Goal: Task Accomplishment & Management: Manage account settings

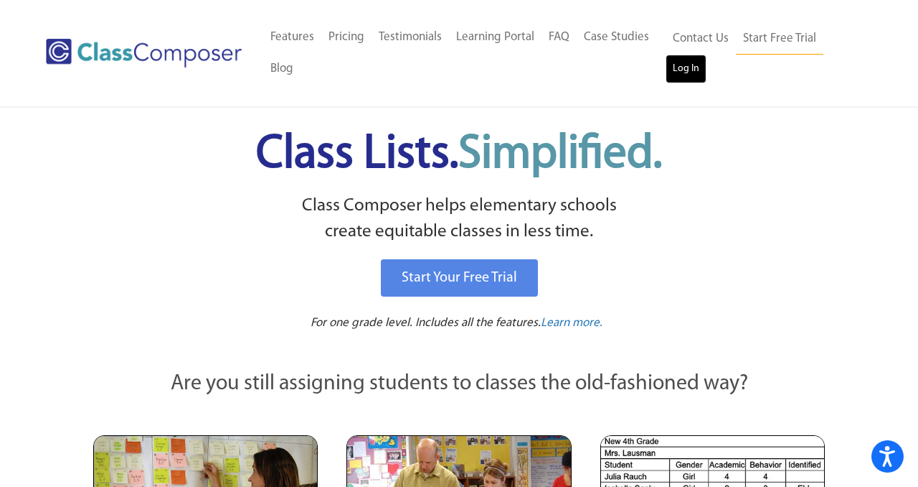
click at [699, 80] on link "Log In" at bounding box center [686, 69] width 41 height 29
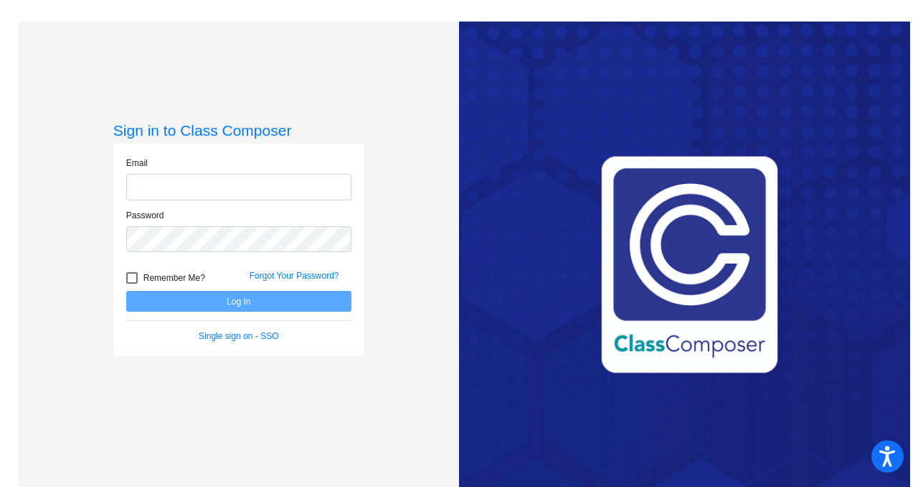
type input "chanson@lasd.net"
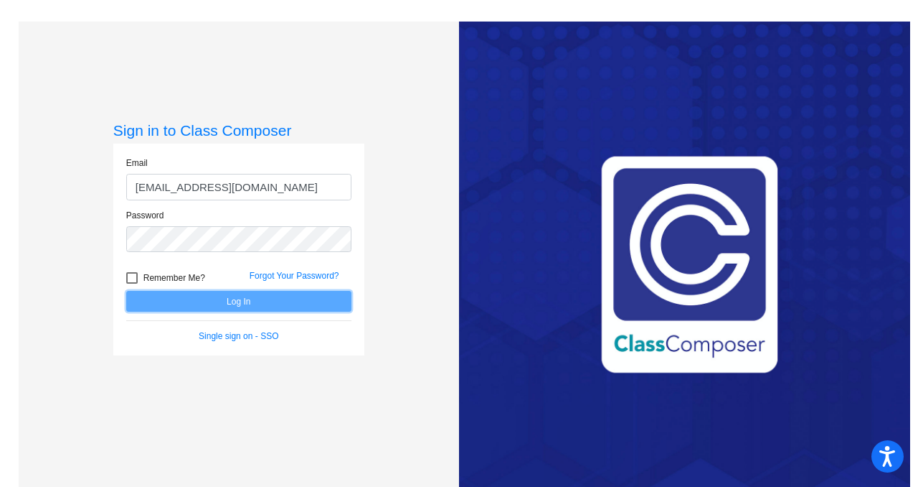
click at [287, 304] on button "Log In" at bounding box center [238, 301] width 225 height 21
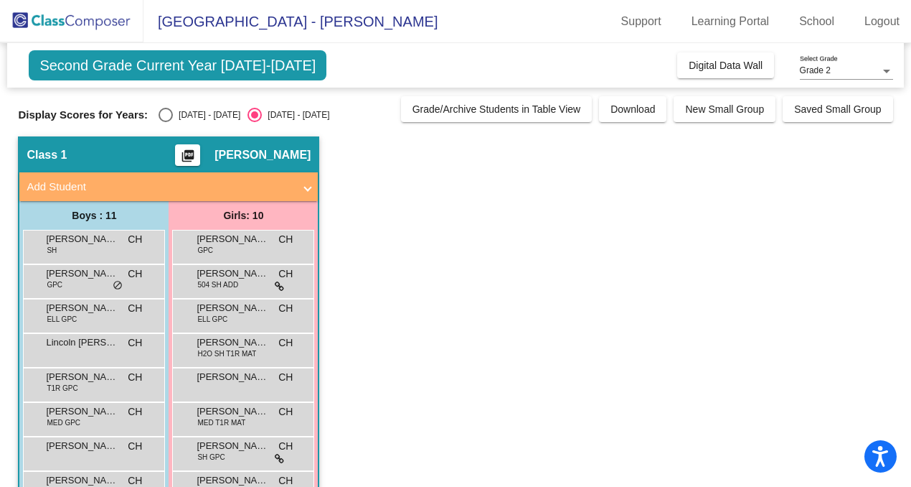
click at [166, 113] on div "Select an option" at bounding box center [166, 115] width 14 height 14
click at [166, 122] on input "2024 - 2025" at bounding box center [165, 122] width 1 height 1
radio input "true"
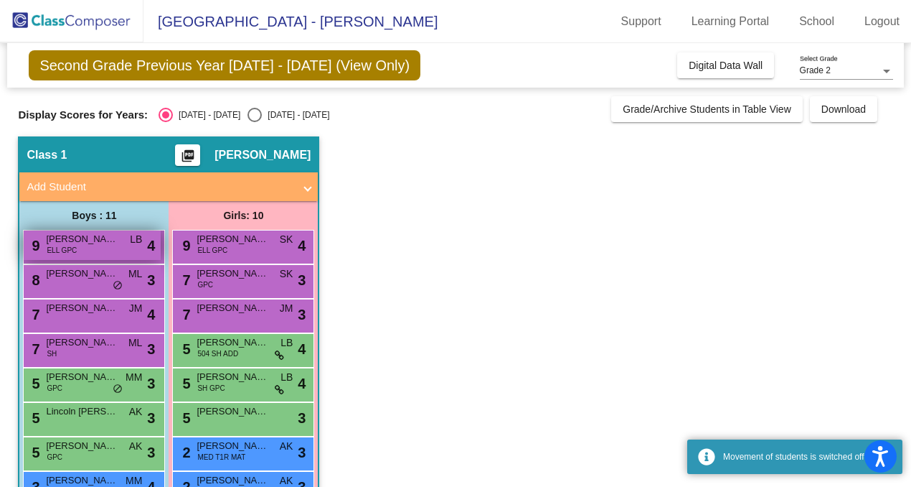
click at [102, 245] on span "Juan Solis" at bounding box center [82, 239] width 72 height 14
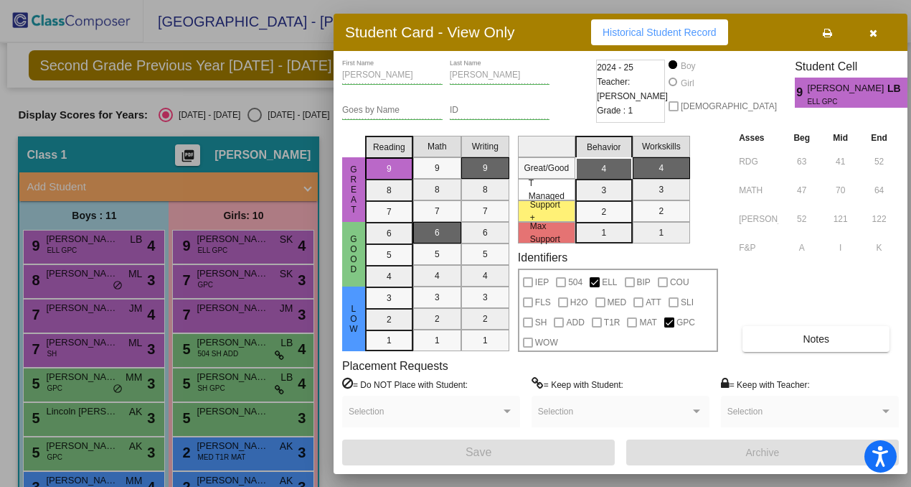
click at [93, 285] on div at bounding box center [455, 243] width 911 height 487
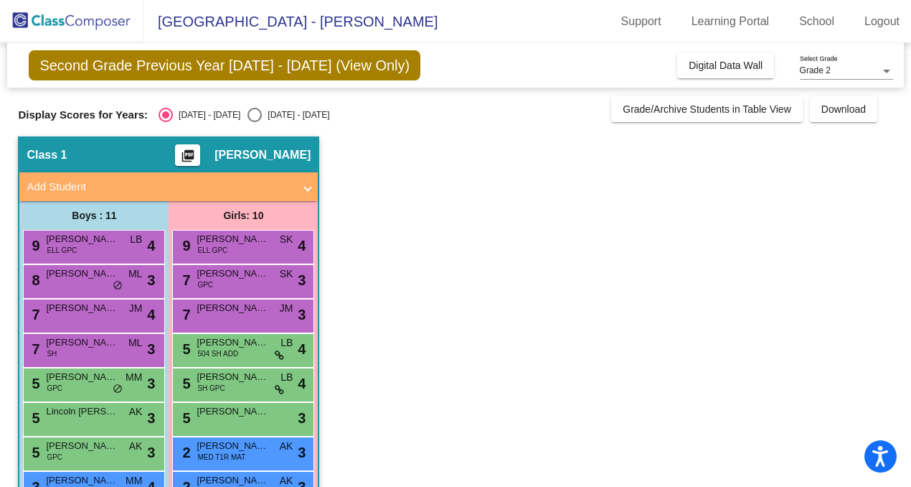
click at [93, 285] on div "8 Romen McDonald ML lock do_not_disturb_alt 3" at bounding box center [92, 279] width 137 height 29
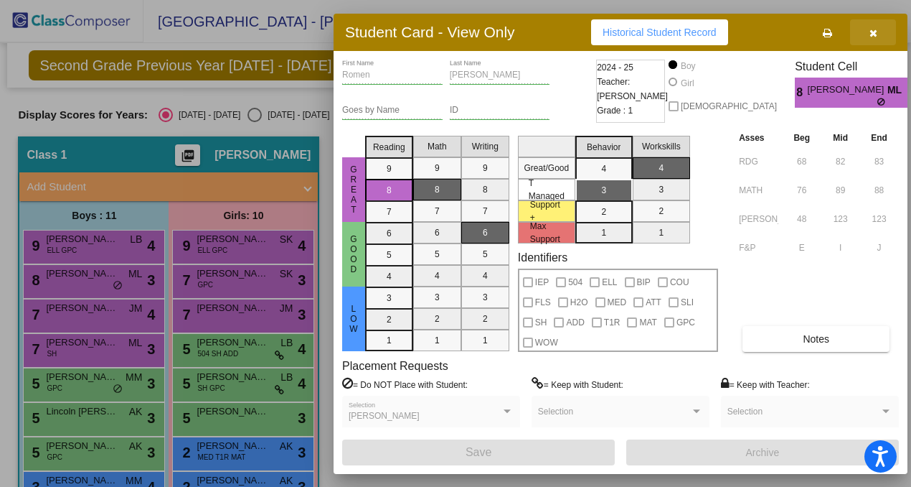
click at [873, 30] on icon "button" at bounding box center [874, 33] width 8 height 10
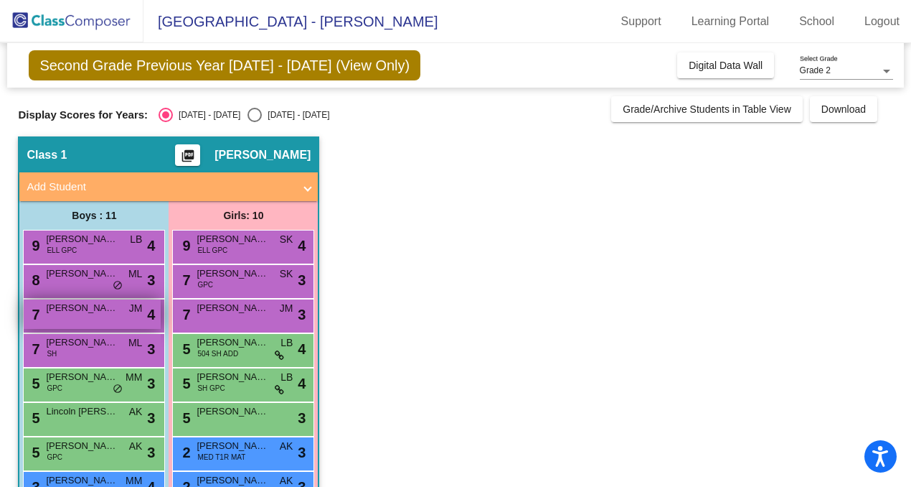
click at [107, 311] on span "Maverick Lundberg" at bounding box center [82, 308] width 72 height 14
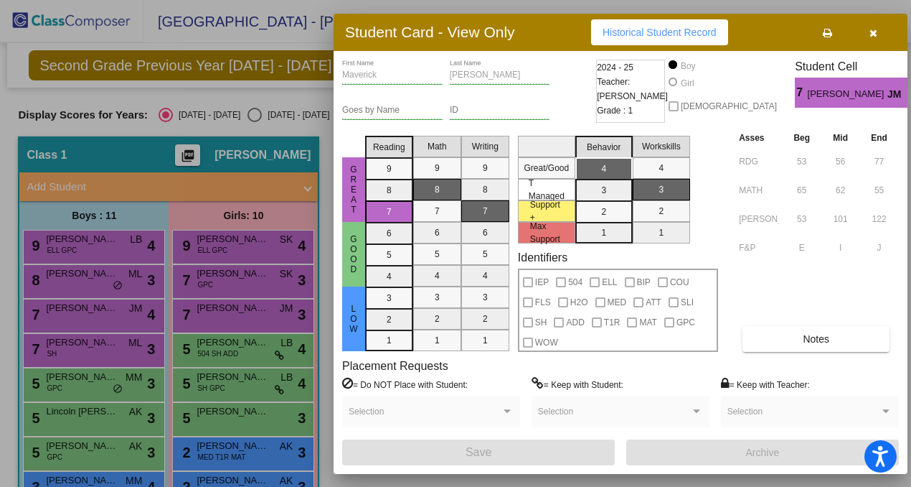
click at [100, 356] on div at bounding box center [455, 243] width 911 height 487
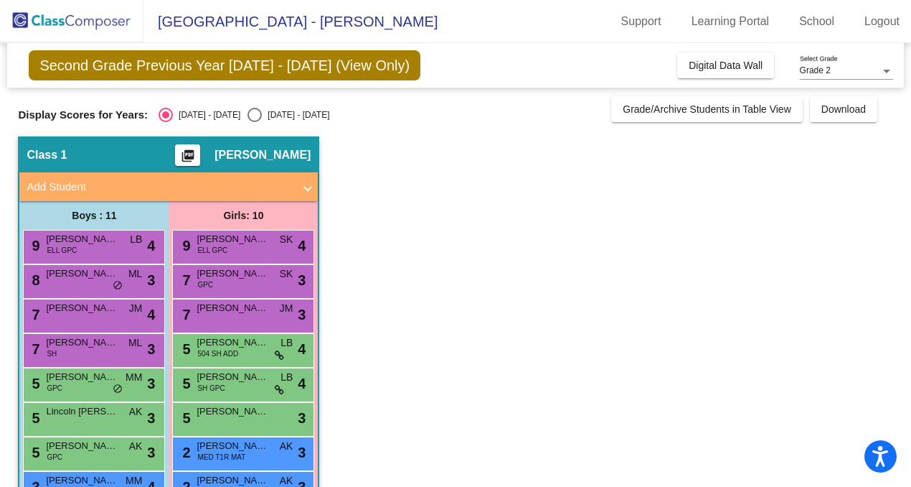
click at [100, 356] on div "7 Alijah Lloyd SH ML lock do_not_disturb_alt 3" at bounding box center [92, 348] width 137 height 29
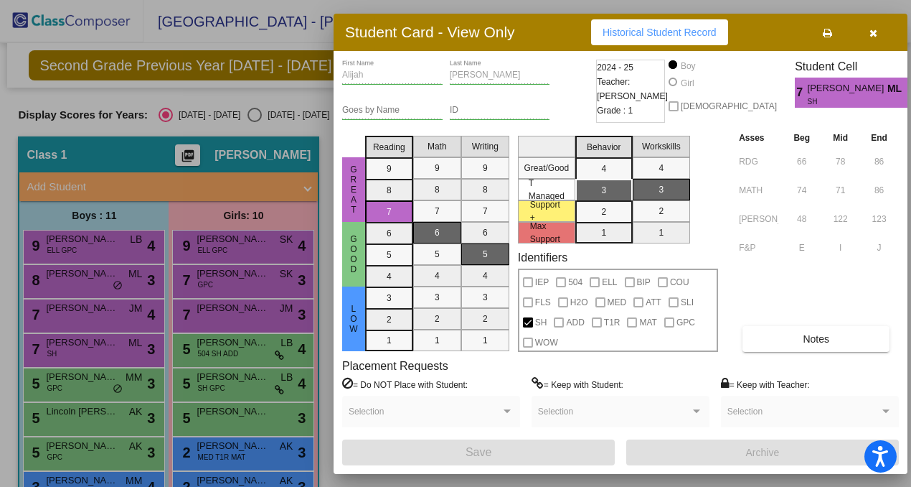
click at [51, 387] on div at bounding box center [455, 243] width 911 height 487
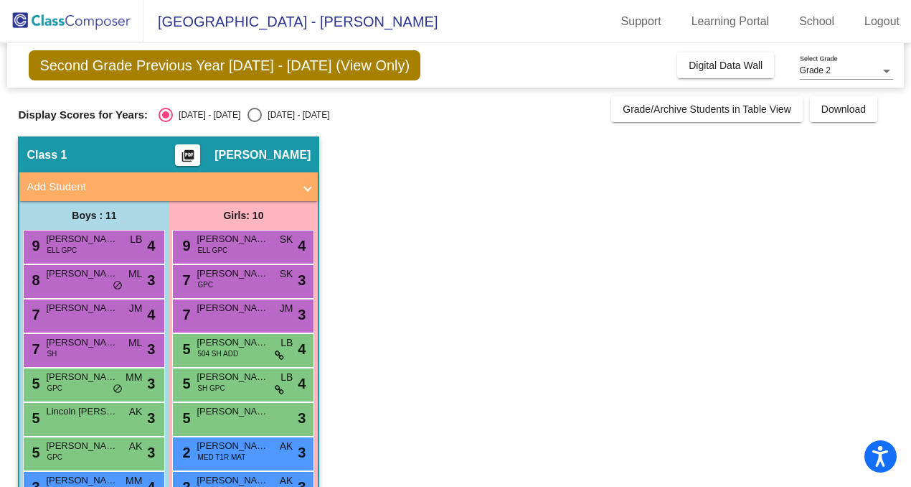
click at [51, 387] on span "GPC" at bounding box center [55, 387] width 16 height 11
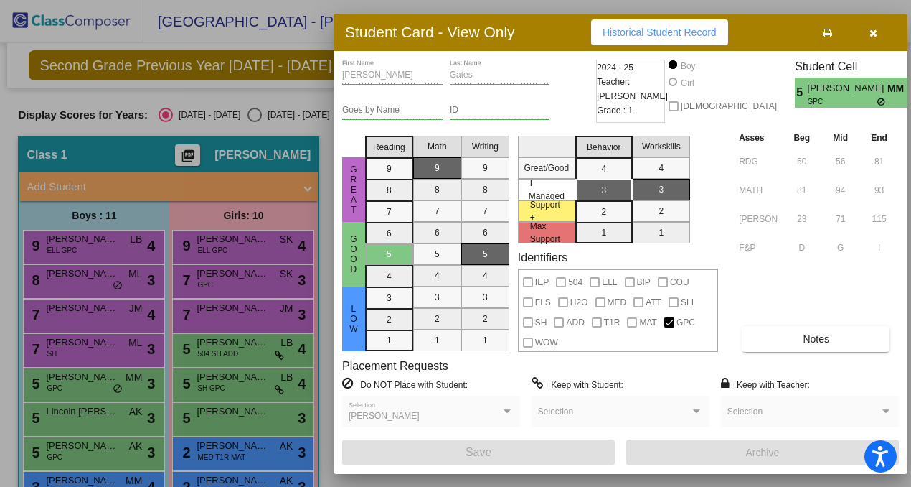
click at [85, 422] on div at bounding box center [455, 243] width 911 height 487
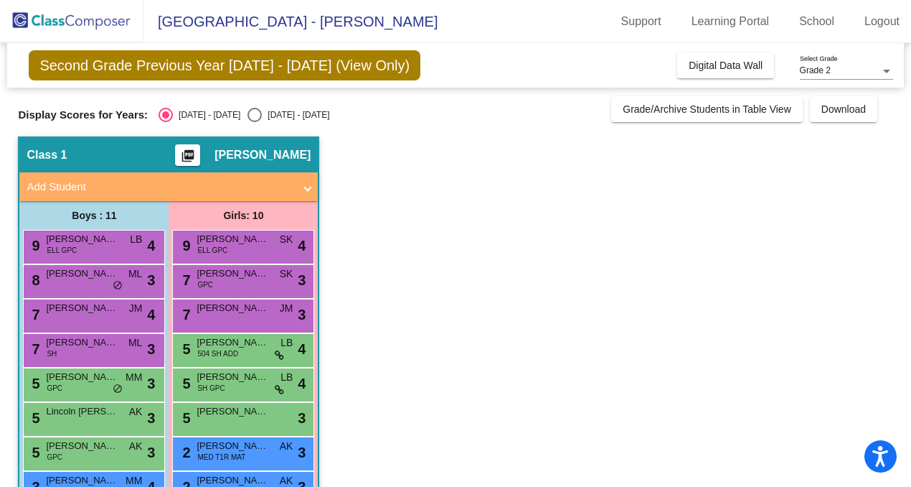
click at [85, 422] on div "5 Lincoln Gieske AK lock do_not_disturb_alt 3" at bounding box center [92, 417] width 137 height 29
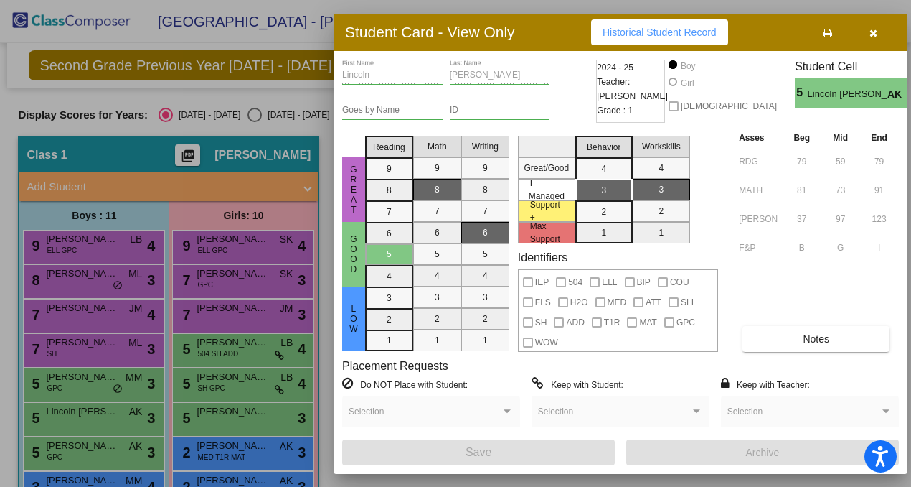
click at [80, 448] on div at bounding box center [455, 243] width 911 height 487
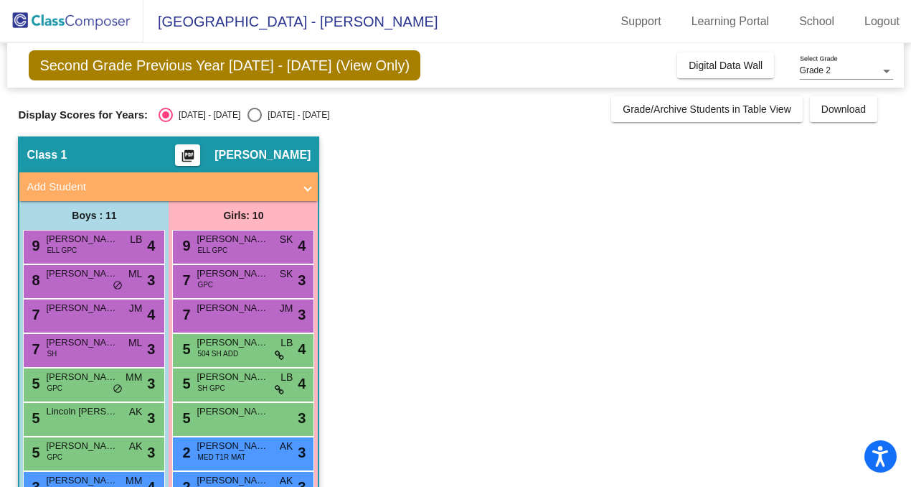
click at [80, 448] on span "Rhett Wisenreder" at bounding box center [82, 445] width 72 height 14
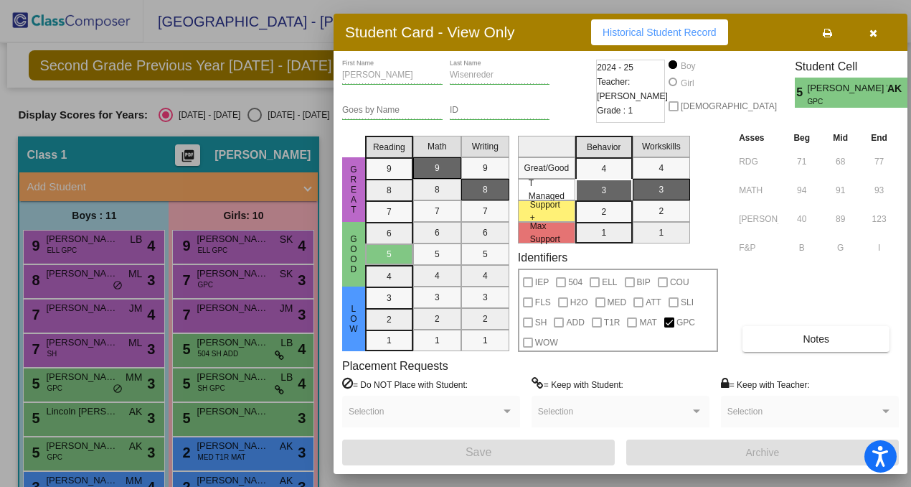
click at [86, 479] on div at bounding box center [455, 243] width 911 height 487
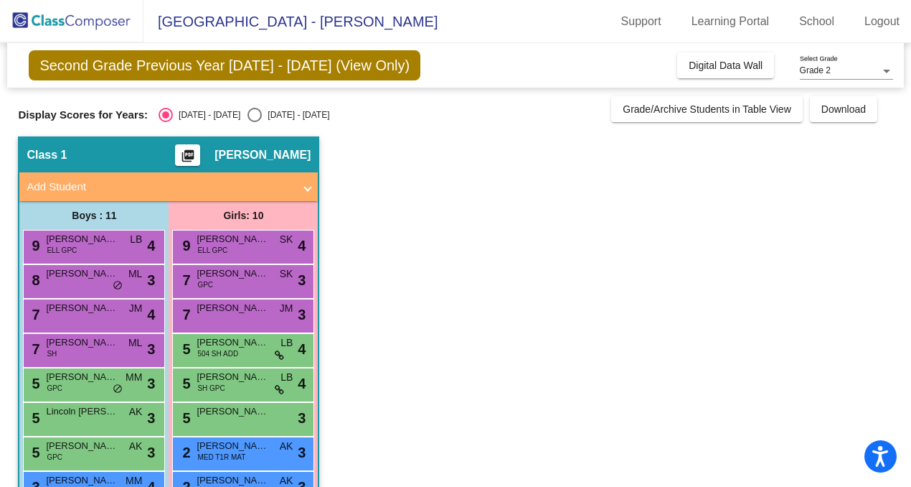
click at [86, 479] on span "Logan Latsch" at bounding box center [82, 480] width 72 height 14
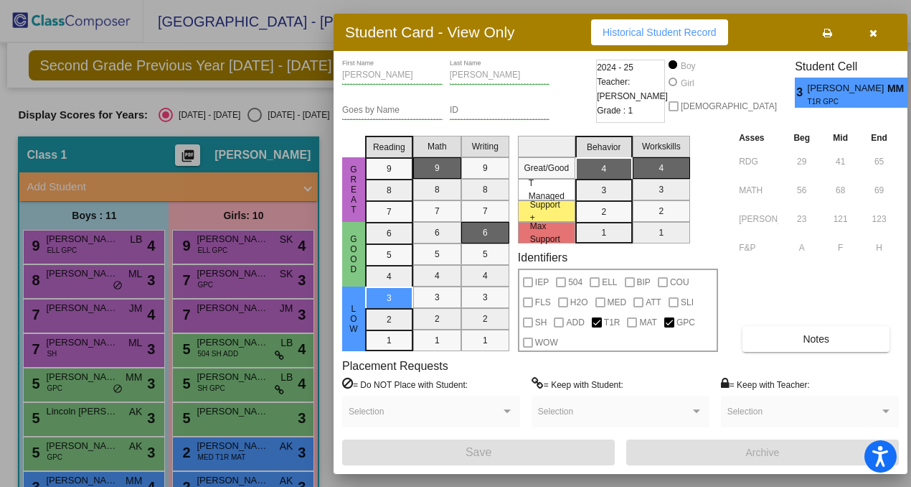
click at [873, 29] on icon "button" at bounding box center [874, 33] width 8 height 10
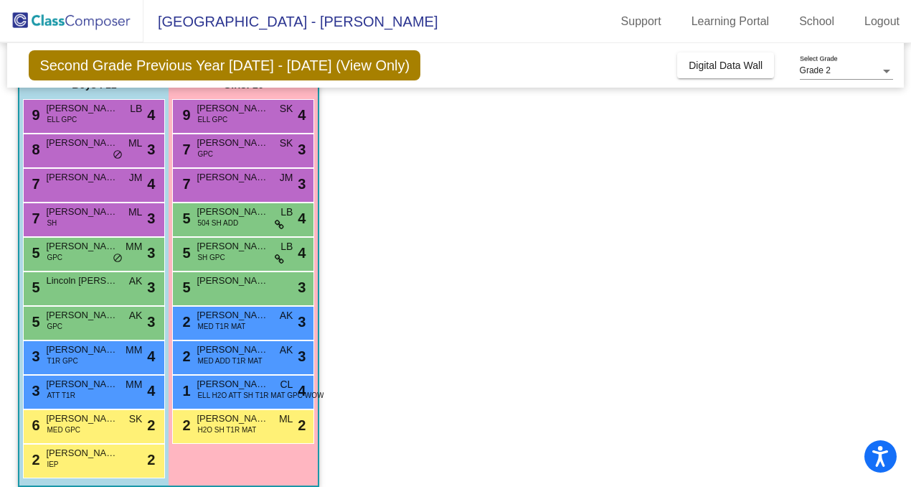
scroll to position [145, 0]
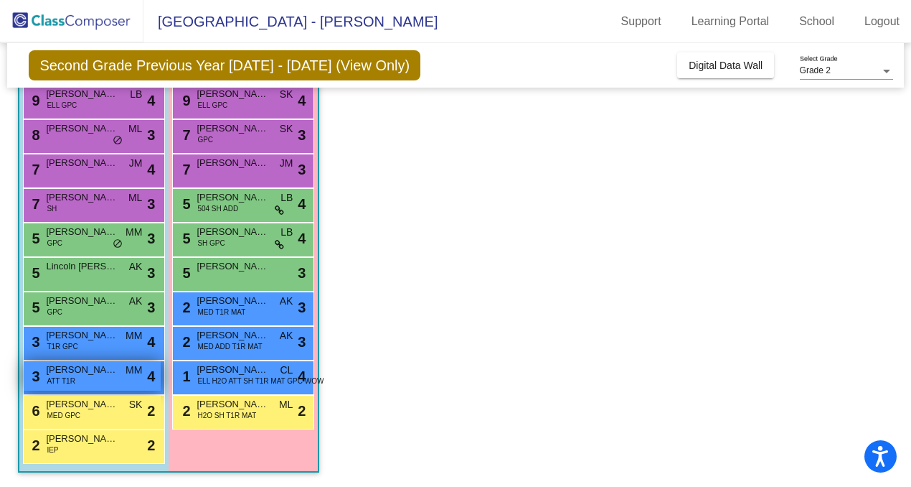
click at [91, 379] on div "3 Miles Baldon ATT T1R MM lock do_not_disturb_alt 4" at bounding box center [92, 375] width 137 height 29
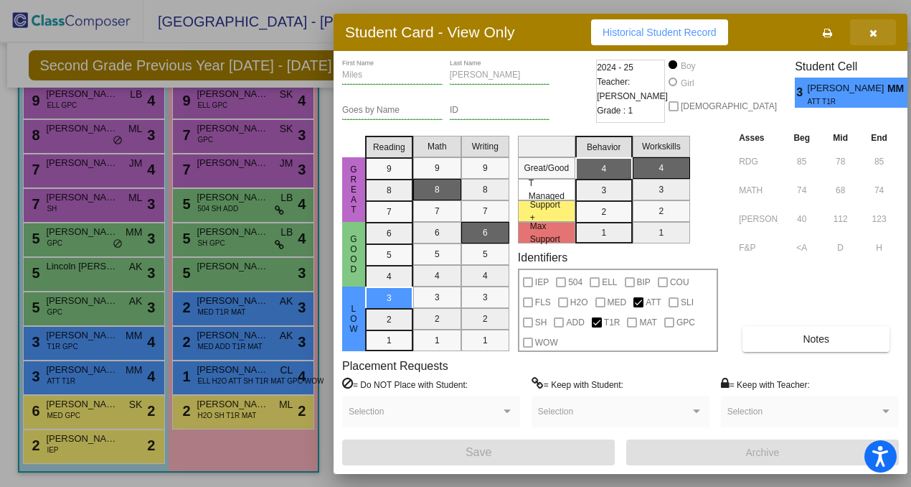
click at [873, 32] on icon "button" at bounding box center [874, 33] width 8 height 10
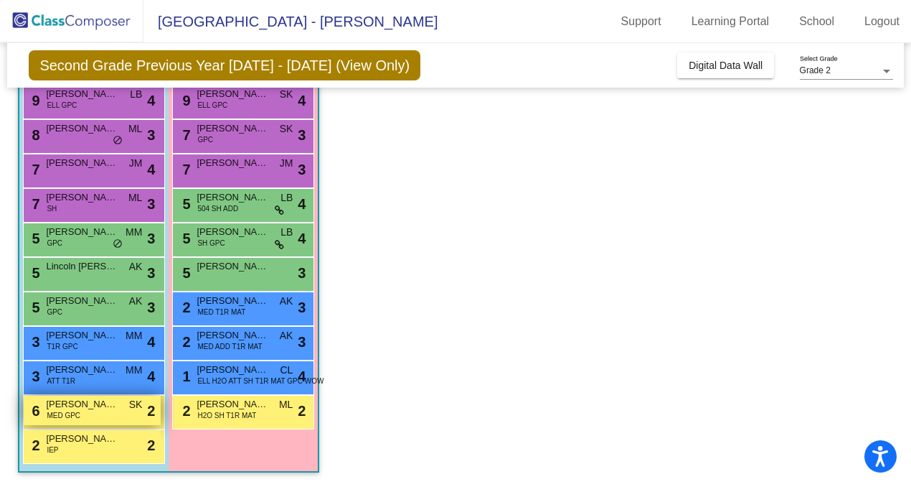
click at [87, 412] on div "6 Mason Shoop MED GPC SK lock do_not_disturb_alt 2" at bounding box center [92, 409] width 137 height 29
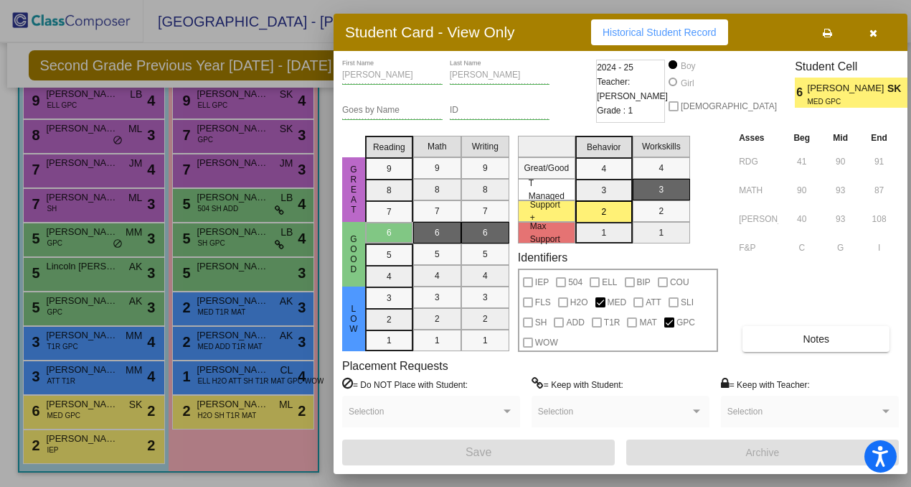
click at [82, 446] on div at bounding box center [455, 243] width 911 height 487
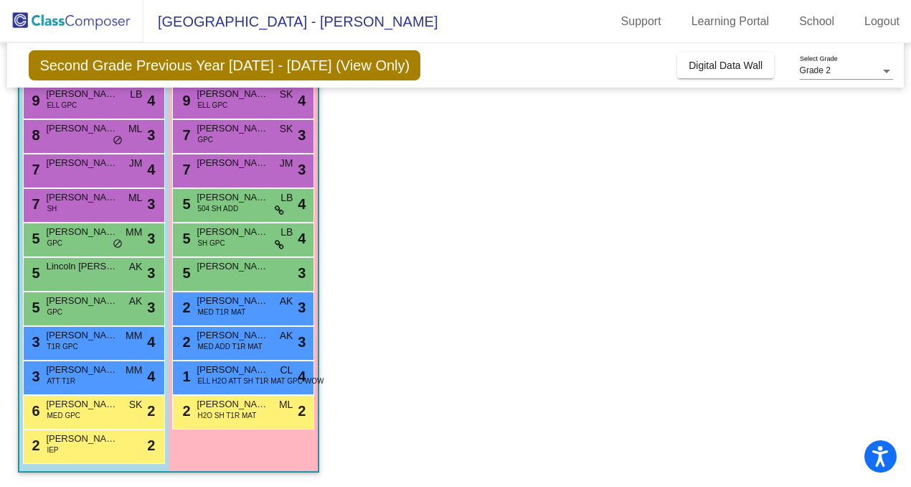
click at [82, 446] on div "2 Travis Plotts IEP lock do_not_disturb_alt 2" at bounding box center [92, 444] width 137 height 29
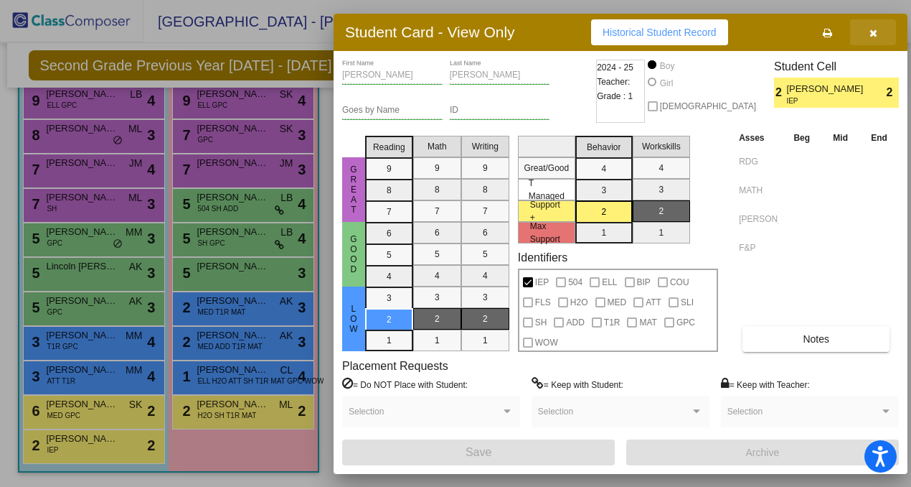
click at [874, 32] on icon "button" at bounding box center [874, 33] width 8 height 10
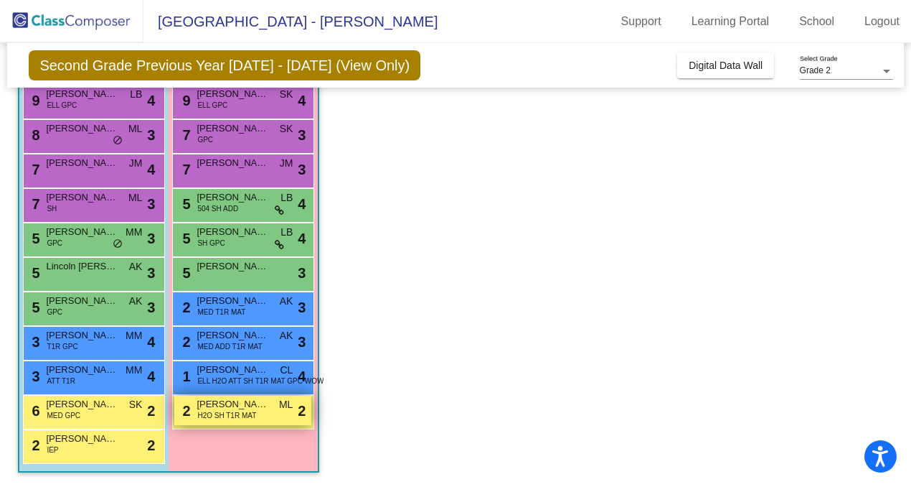
click at [236, 408] on span "Everly Verboam" at bounding box center [233, 404] width 72 height 14
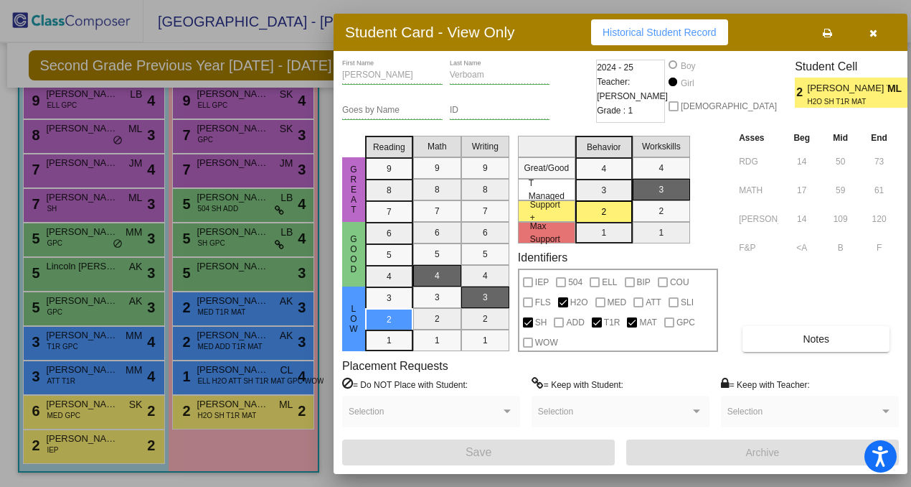
click at [242, 375] on div at bounding box center [455, 243] width 911 height 487
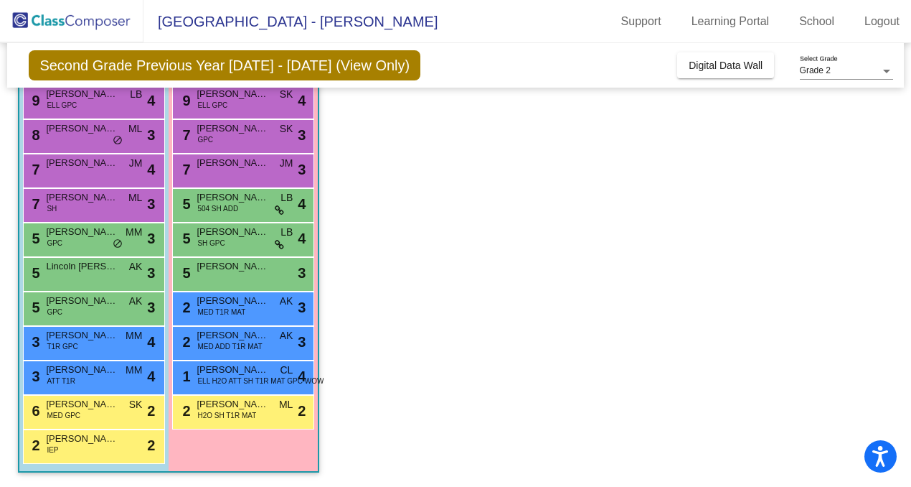
click at [242, 375] on span "ELL H2O ATT SH T1R MAT GPC WOW" at bounding box center [260, 380] width 126 height 11
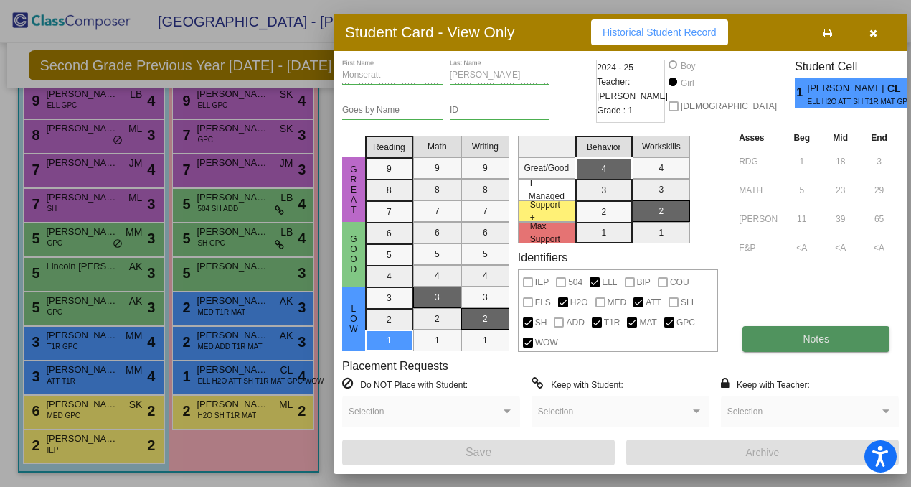
click at [777, 326] on button "Notes" at bounding box center [816, 339] width 147 height 26
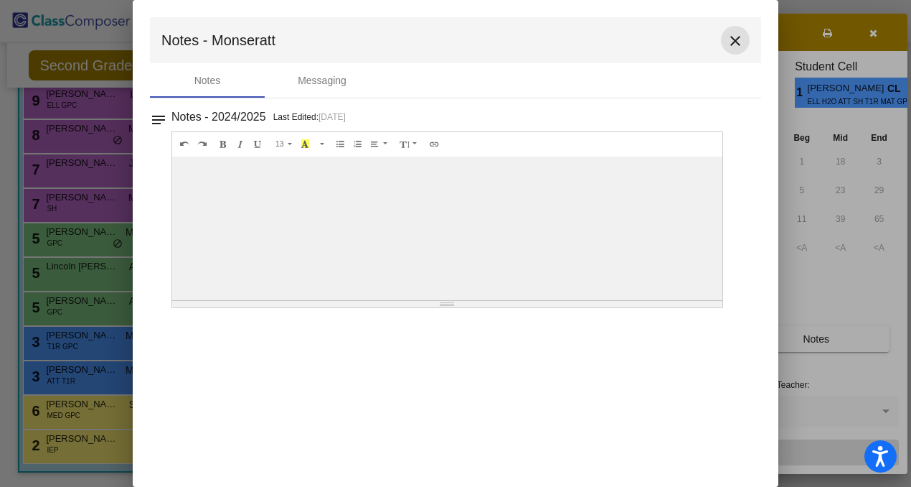
click at [736, 34] on mat-icon "close" at bounding box center [735, 40] width 17 height 17
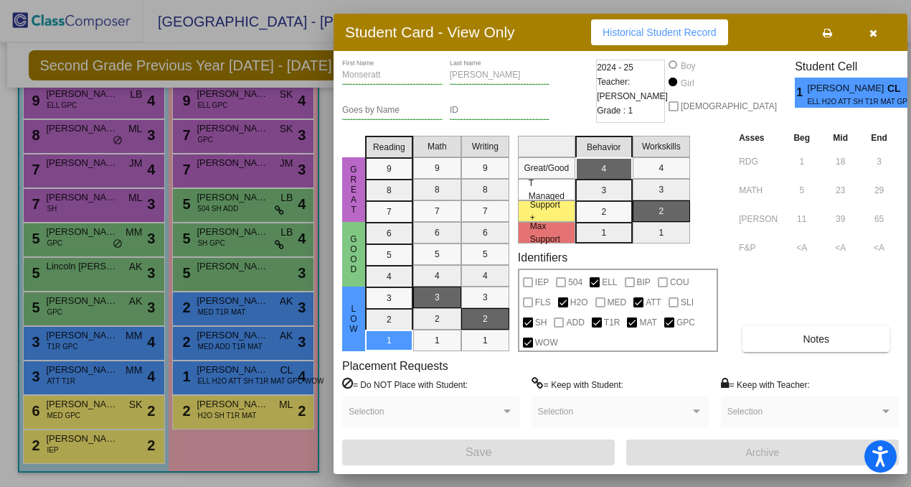
click at [265, 346] on div at bounding box center [455, 243] width 911 height 487
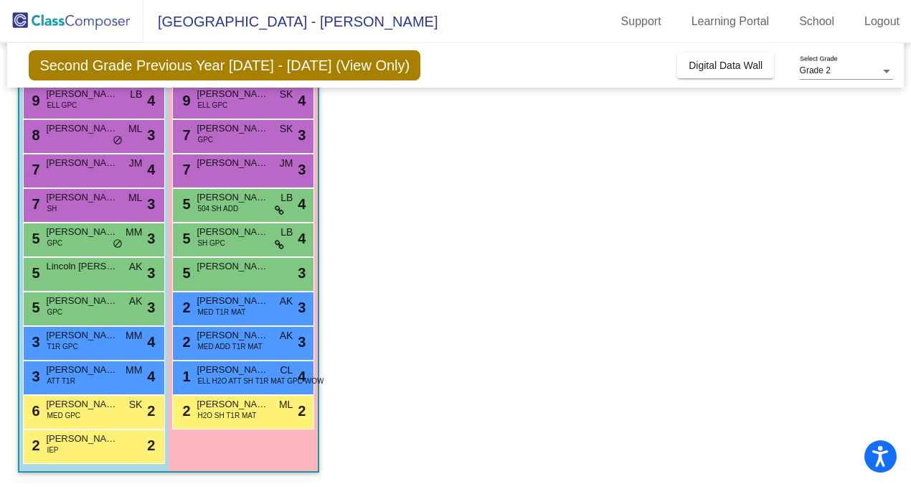
click at [265, 346] on div "2 Londynn Rodriguez MED ADD T1R MAT AK lock do_not_disturb_alt 3" at bounding box center [242, 340] width 137 height 29
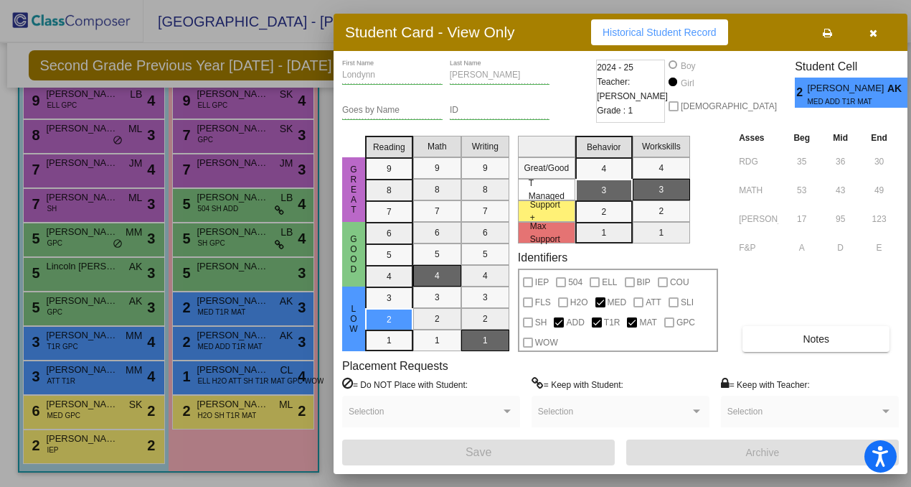
click at [230, 309] on div at bounding box center [455, 243] width 911 height 487
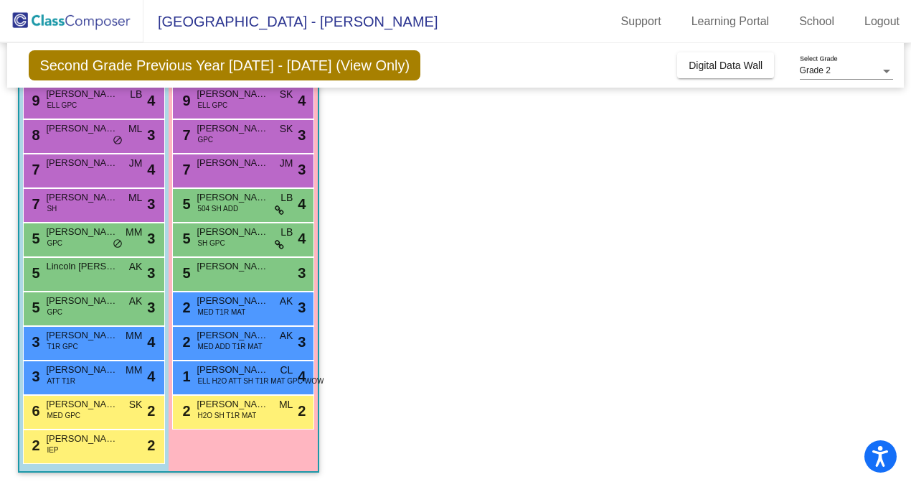
click at [230, 309] on span "MED T1R MAT" at bounding box center [221, 311] width 48 height 11
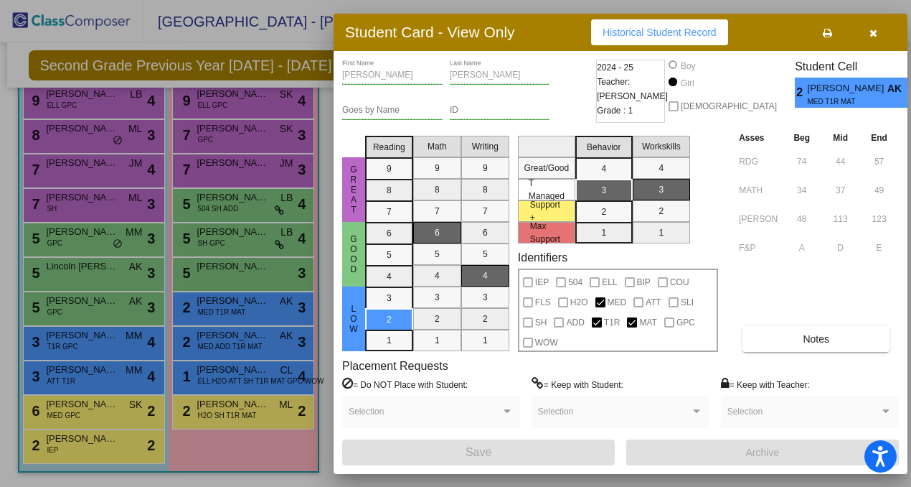
click at [873, 29] on icon "button" at bounding box center [874, 33] width 8 height 10
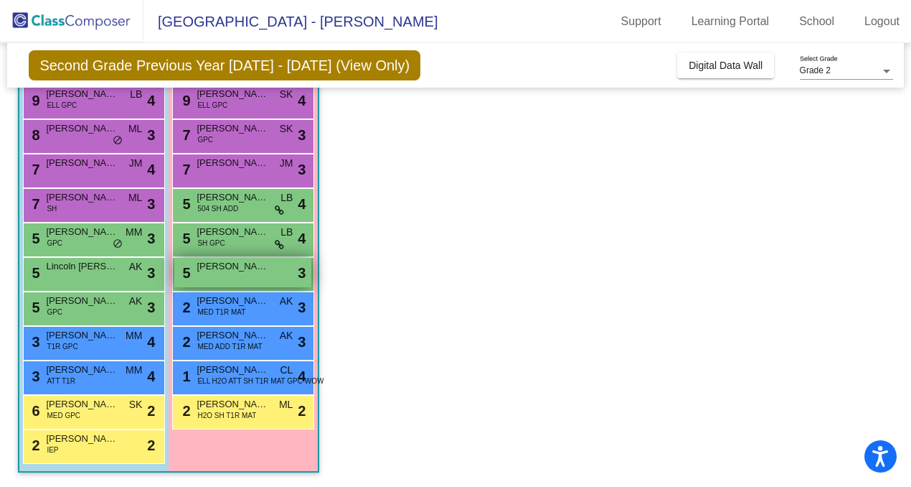
click at [245, 274] on div "5 Savannah Devries lock do_not_disturb_alt 3" at bounding box center [242, 272] width 137 height 29
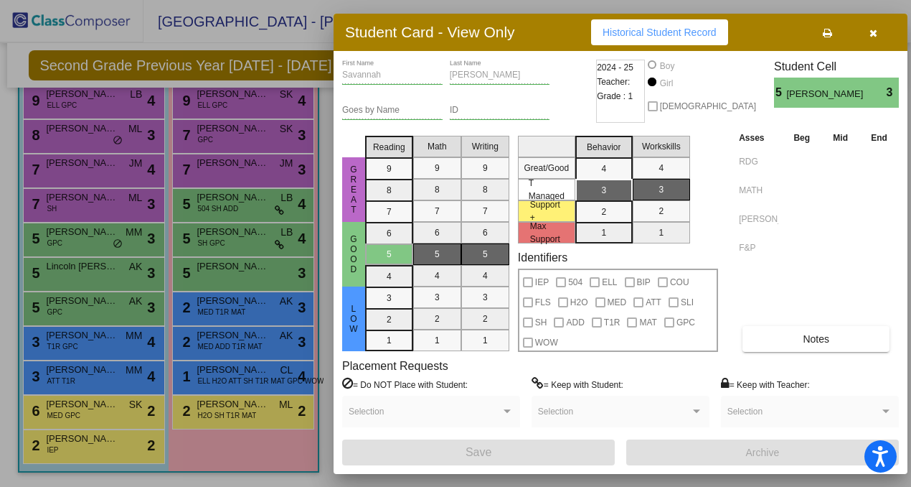
click at [255, 246] on div at bounding box center [455, 243] width 911 height 487
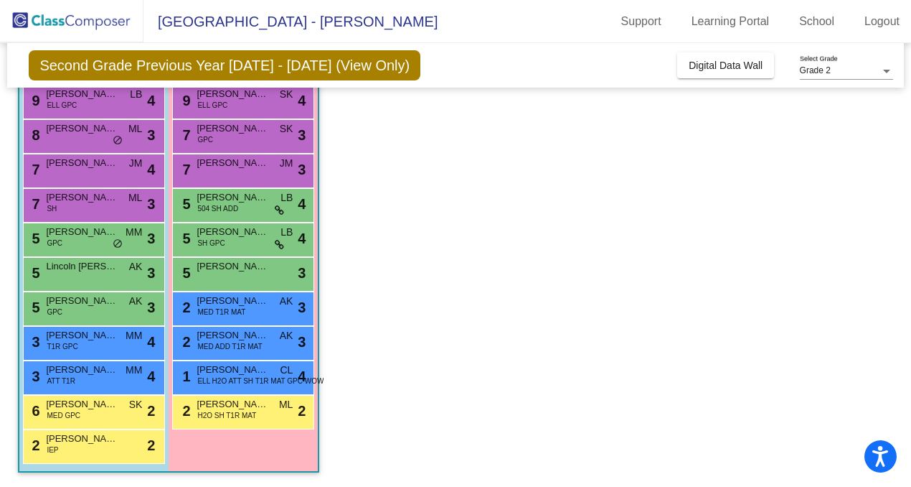
click at [255, 246] on div "5 Kenzliy Vos SH GPC LB lock do_not_disturb_alt 4" at bounding box center [242, 237] width 137 height 29
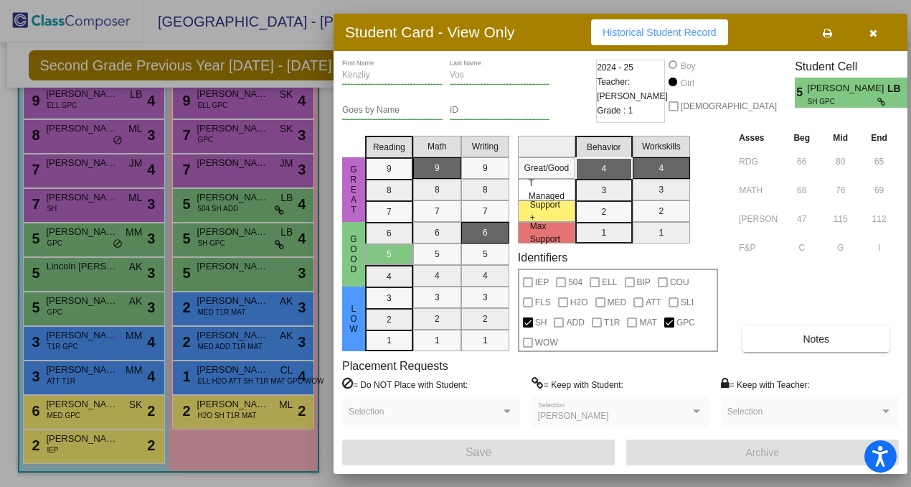
click at [232, 204] on div at bounding box center [455, 243] width 911 height 487
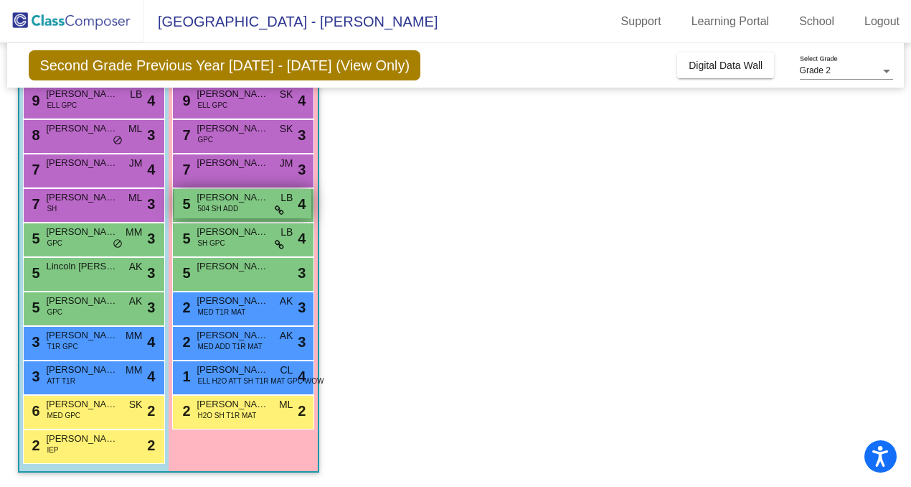
click at [232, 204] on span "504 SH ADD" at bounding box center [217, 208] width 41 height 11
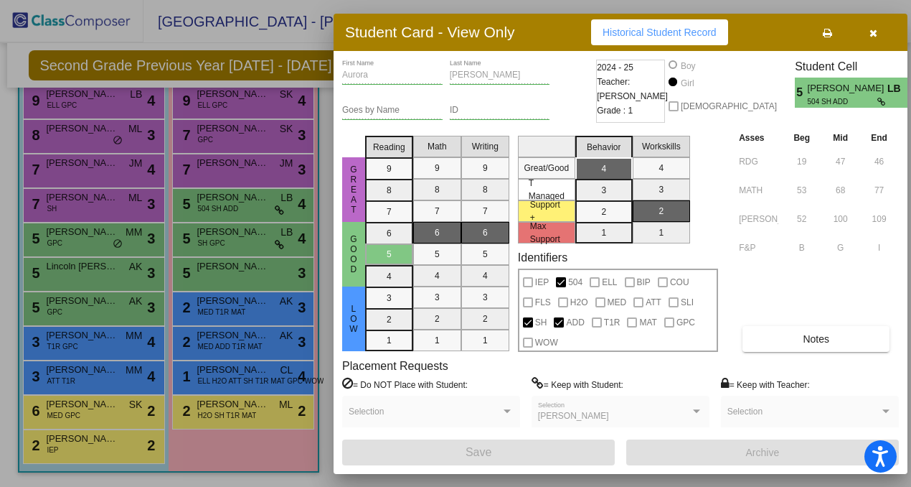
click at [264, 174] on div at bounding box center [455, 243] width 911 height 487
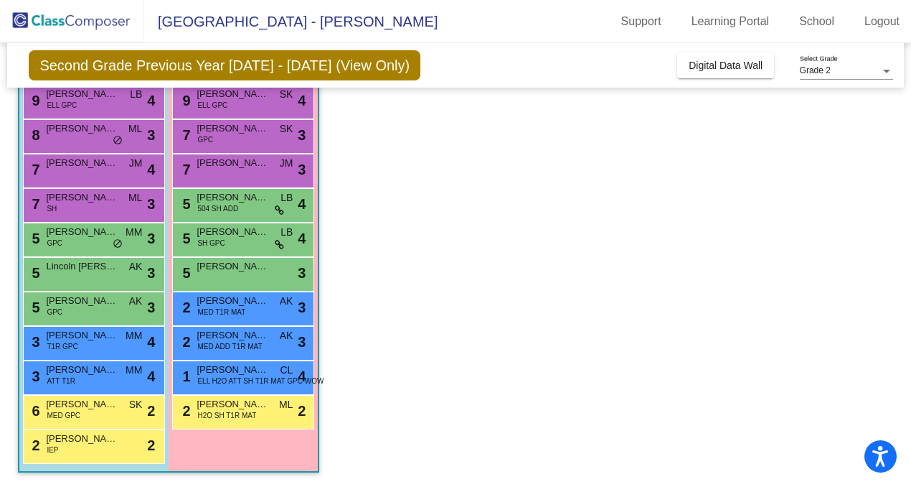
click at [264, 174] on div "7 Isabella Totten JM lock do_not_disturb_alt 3" at bounding box center [242, 168] width 137 height 29
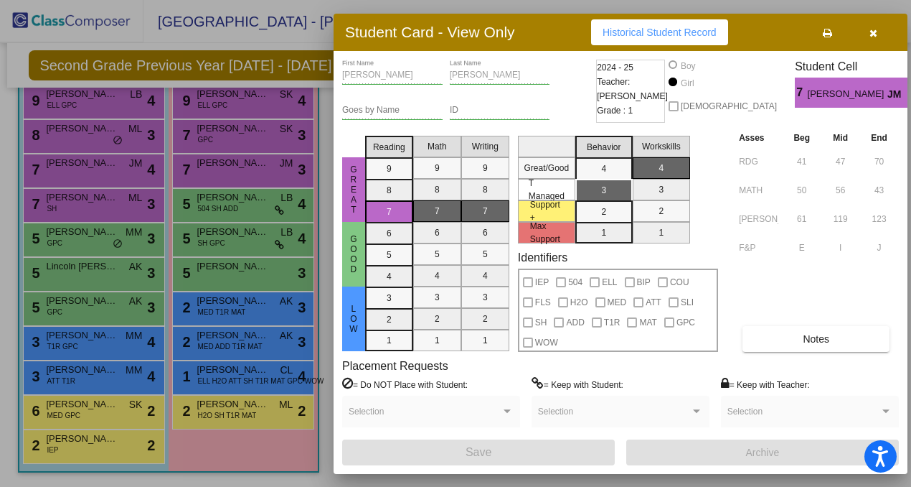
click at [247, 141] on div at bounding box center [455, 243] width 911 height 487
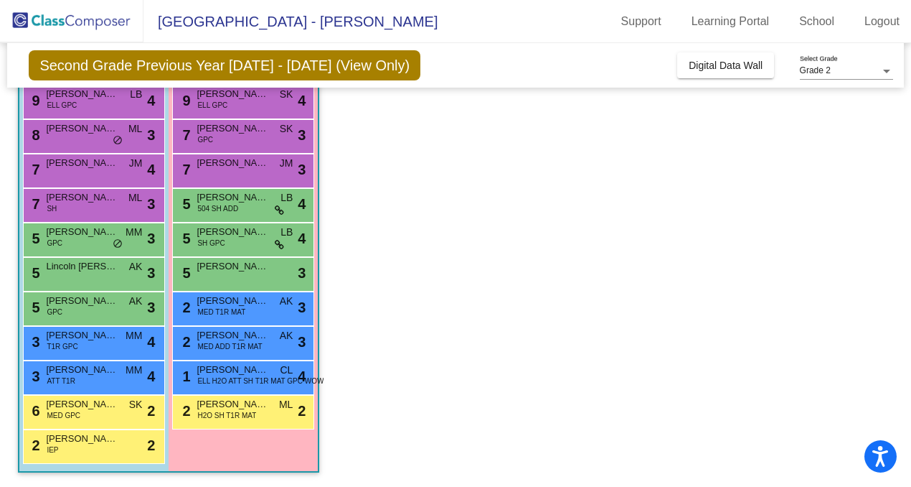
click at [247, 141] on div "7 Addison Smith GPC SK lock do_not_disturb_alt 3" at bounding box center [242, 134] width 137 height 29
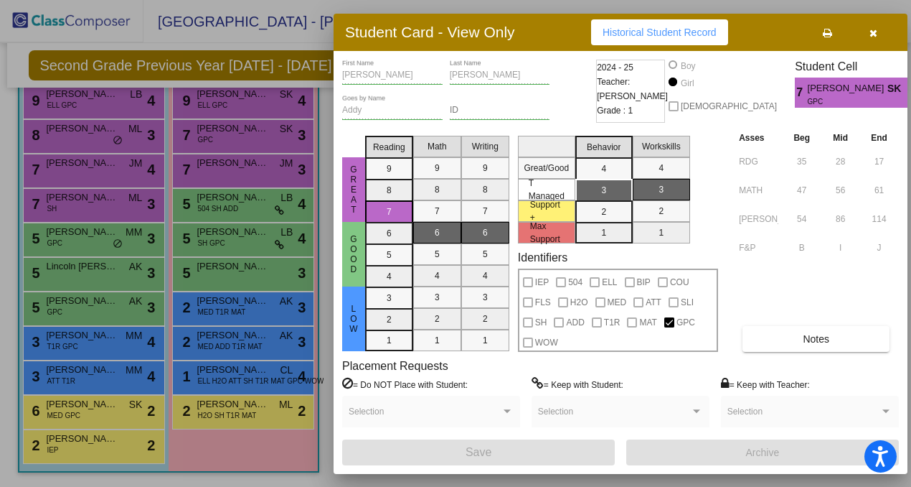
scroll to position [0, 0]
click at [241, 95] on div at bounding box center [455, 243] width 911 height 487
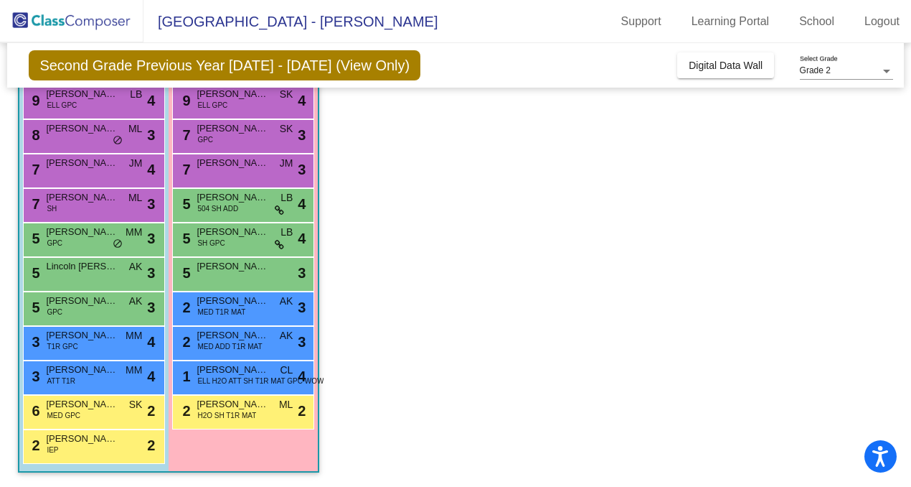
click at [241, 95] on span "Constance Aultman" at bounding box center [233, 94] width 72 height 14
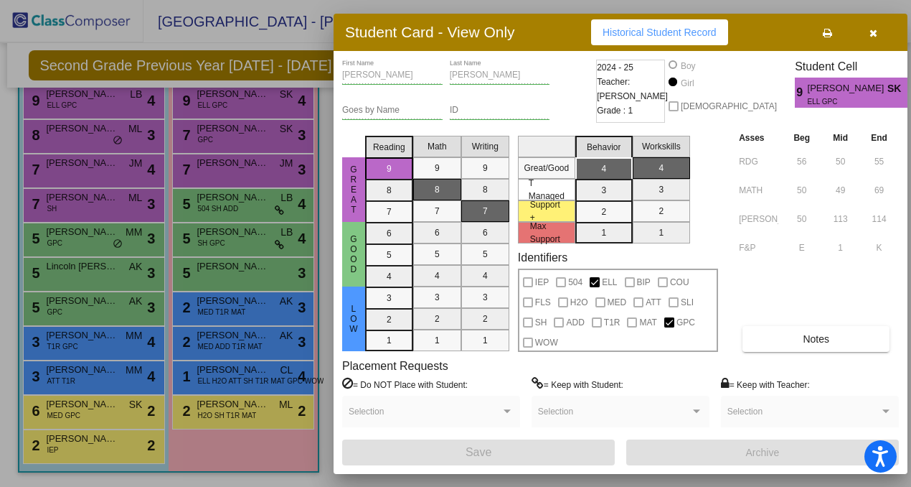
click at [876, 30] on icon "button" at bounding box center [874, 33] width 8 height 10
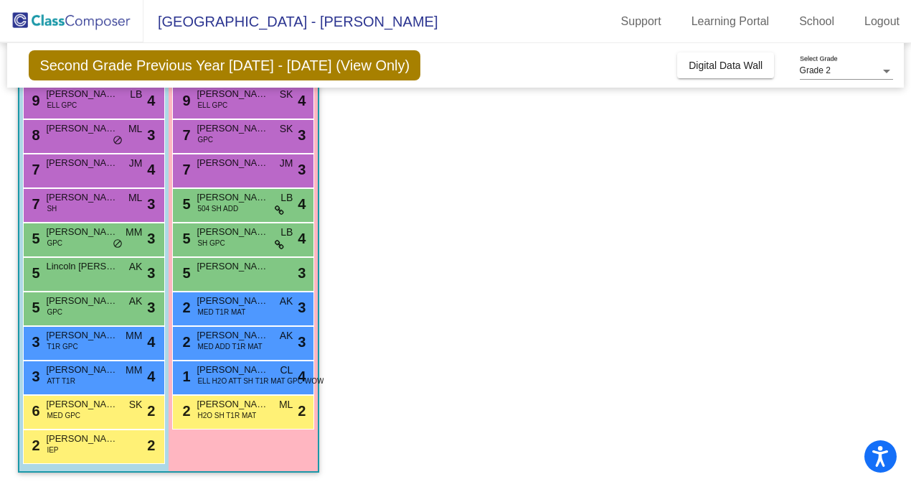
scroll to position [143, 0]
